Goal: Information Seeking & Learning: Learn about a topic

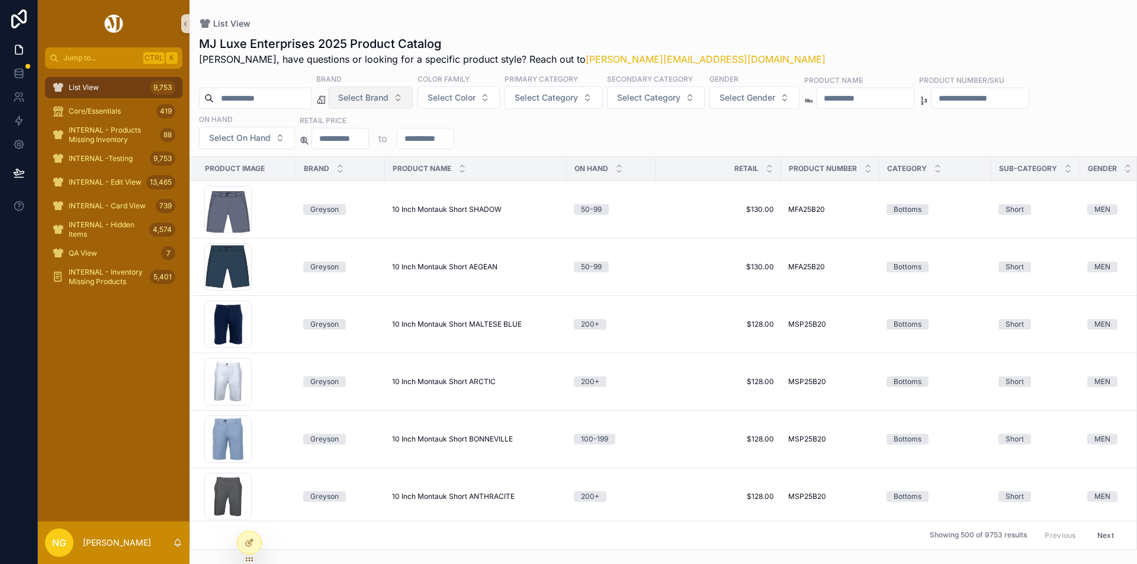
click at [388, 95] on span "Select Brand" at bounding box center [363, 98] width 50 height 12
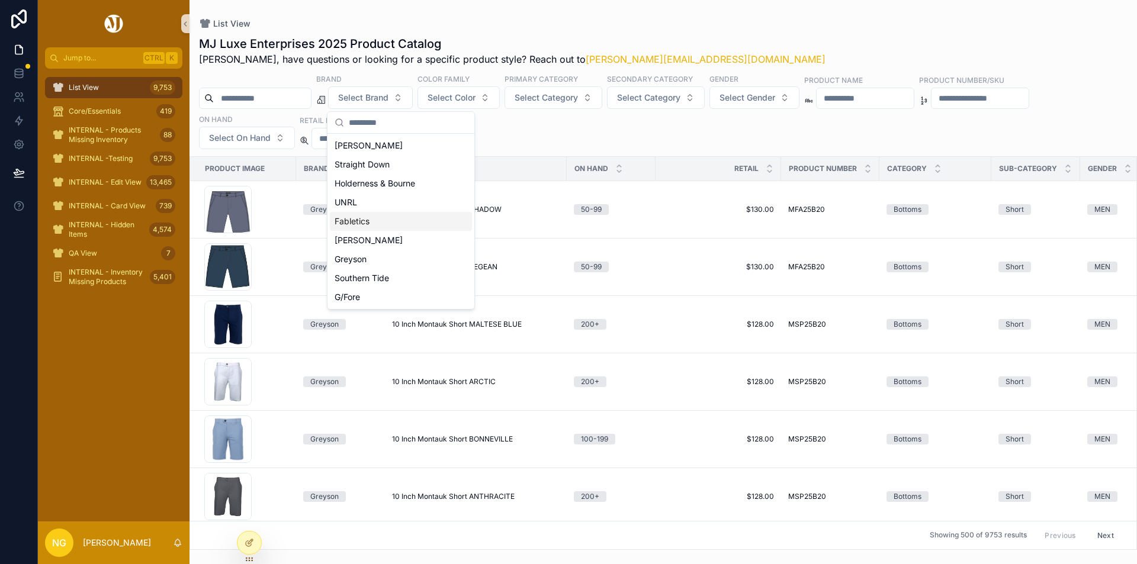
click at [353, 224] on div "Fabletics" at bounding box center [401, 221] width 142 height 19
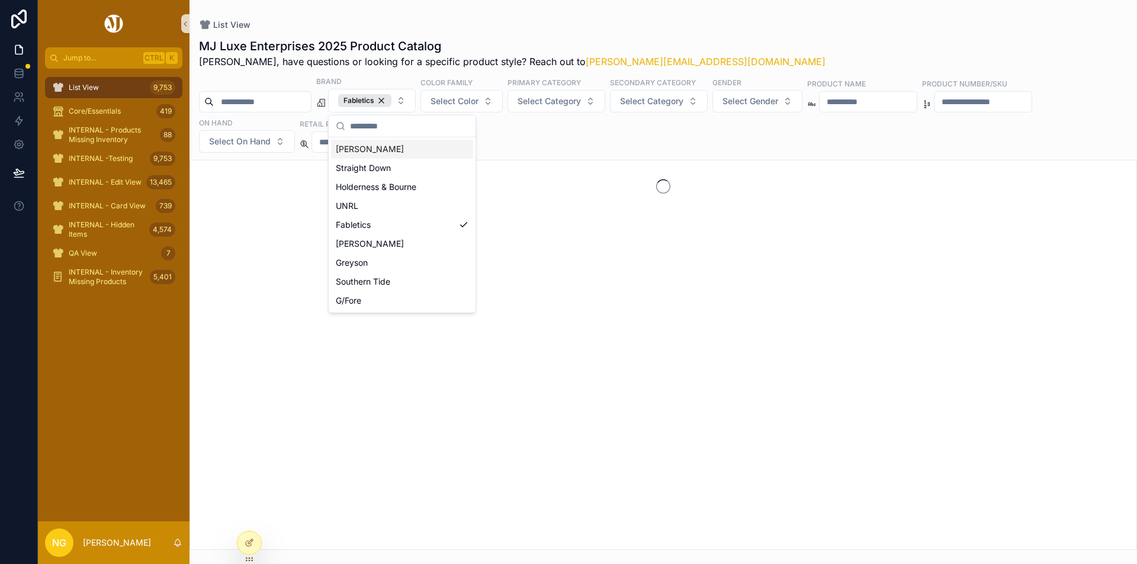
click at [533, 139] on div "Brand Fabletics Color Family Select Color Primary Category Select Category Seco…" at bounding box center [662, 114] width 947 height 77
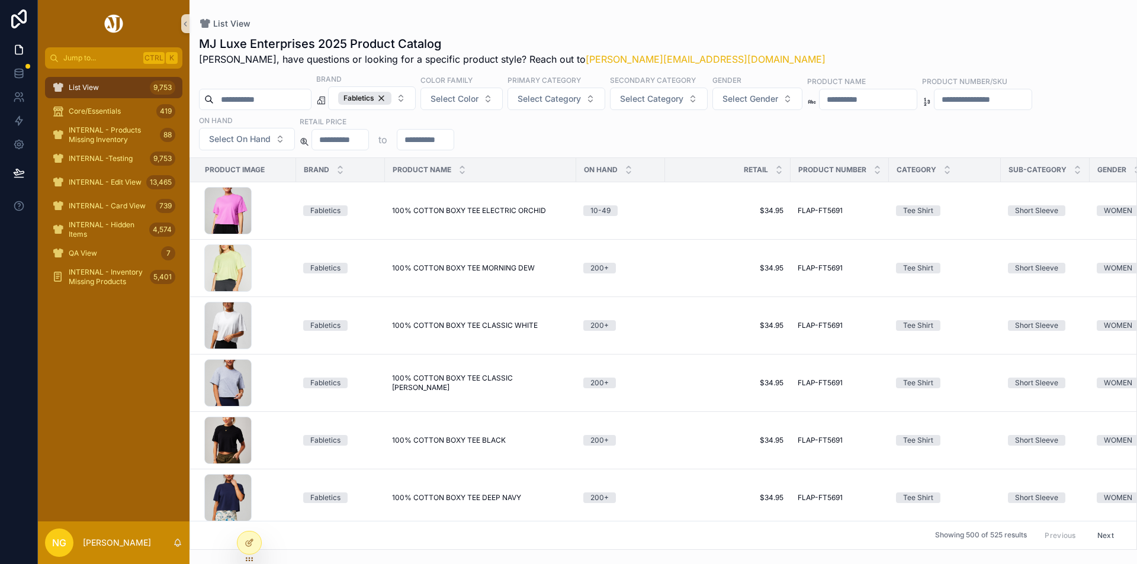
click at [693, 126] on div "Brand Fabletics Color Family Select Color Primary Category Select Category Seco…" at bounding box center [662, 111] width 947 height 77
click at [530, 208] on span "100% COTTON BOXY TEE ELECTRIC ORCHID" at bounding box center [469, 210] width 154 height 9
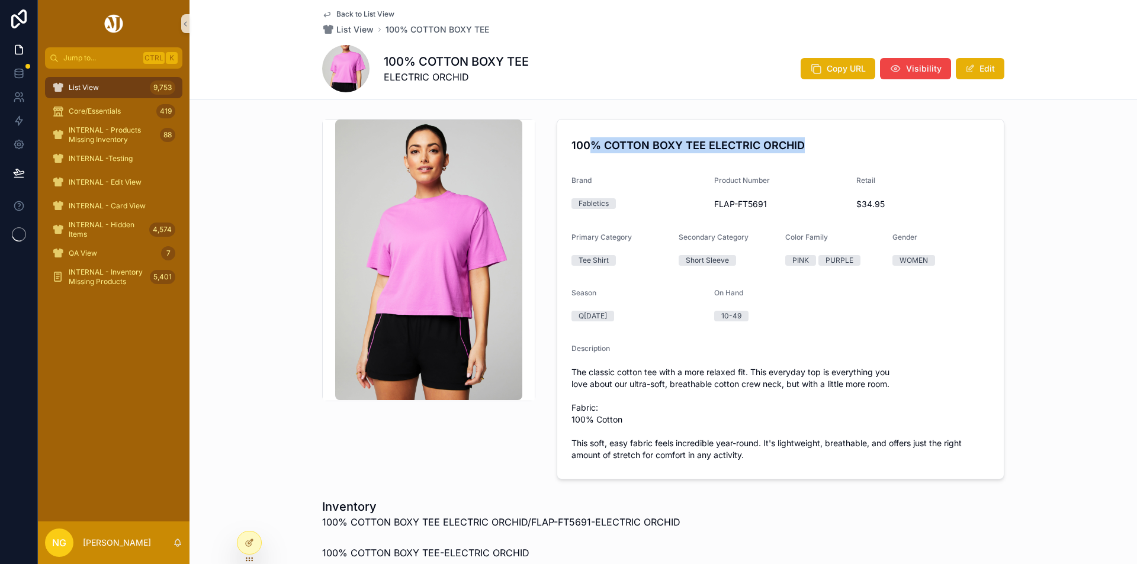
drag, startPoint x: 795, startPoint y: 146, endPoint x: 583, endPoint y: 149, distance: 212.0
click at [584, 149] on h4 "100% COTTON BOXY TEE ELECTRIC ORCHID" at bounding box center [780, 145] width 418 height 16
